Goal: Find specific page/section: Find specific page/section

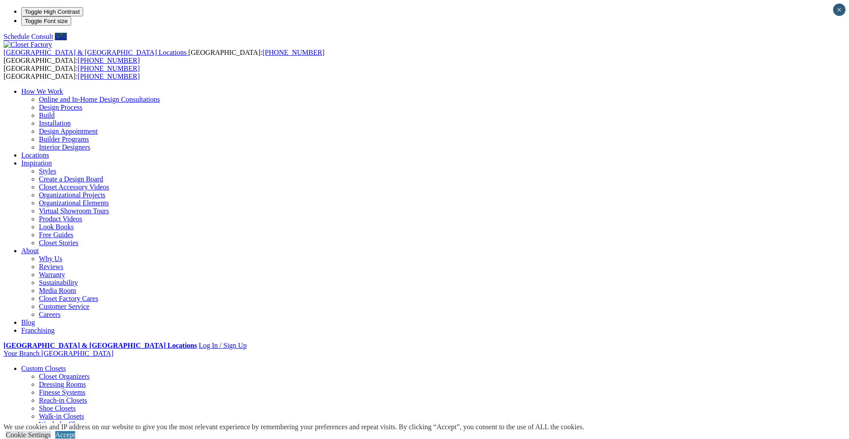
click at [49, 151] on link "Locations" at bounding box center [35, 155] width 28 height 8
type input "*****"
